Goal: Information Seeking & Learning: Learn about a topic

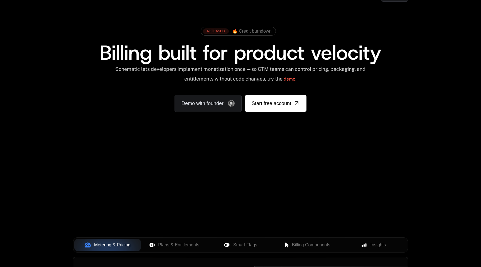
drag, startPoint x: 253, startPoint y: 187, endPoint x: 274, endPoint y: 145, distance: 47.4
click at [274, 145] on div "AI Products Developers Pricing Docs Resources Summit Sign in Sign Up RELEASED 🔥…" at bounding box center [240, 186] width 481 height 400
drag, startPoint x: 284, startPoint y: 145, endPoint x: 259, endPoint y: 179, distance: 41.9
click at [260, 179] on div "AI Products Developers Pricing Docs Resources Summit Sign in Sign Up RELEASED 🔥…" at bounding box center [240, 186] width 481 height 400
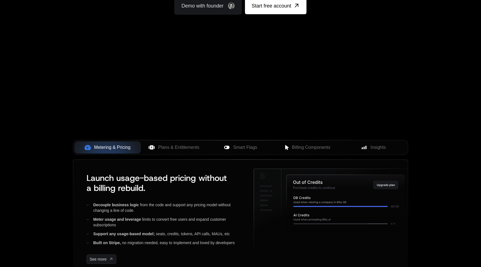
scroll to position [115, 0]
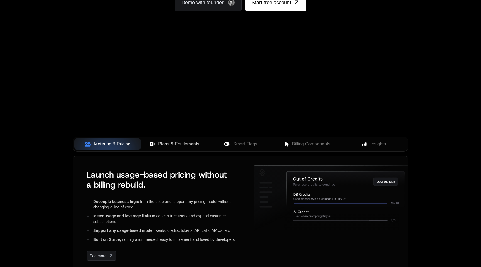
click at [167, 141] on span "Plans & Entitlements" at bounding box center [178, 144] width 41 height 7
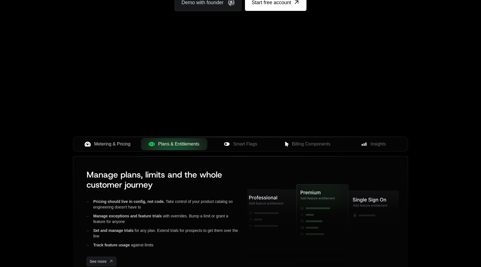
click at [117, 142] on span "Metering & Pricing" at bounding box center [112, 144] width 36 height 7
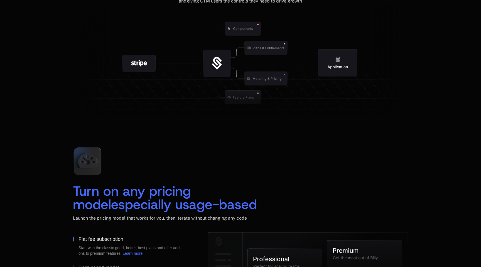
scroll to position [676, 0]
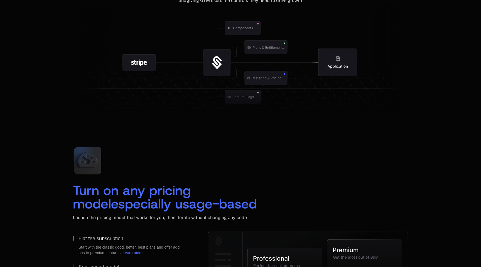
drag, startPoint x: 224, startPoint y: 68, endPoint x: 205, endPoint y: 95, distance: 32.9
click at [205, 95] on g at bounding box center [259, 96] width 514 height 195
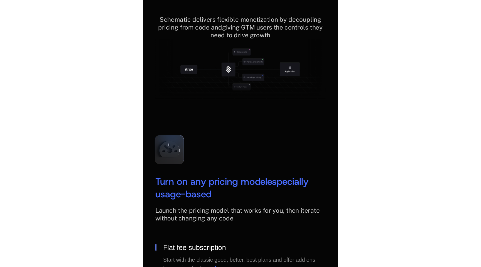
scroll to position [866, 0]
